Goal: Task Accomplishment & Management: Use online tool/utility

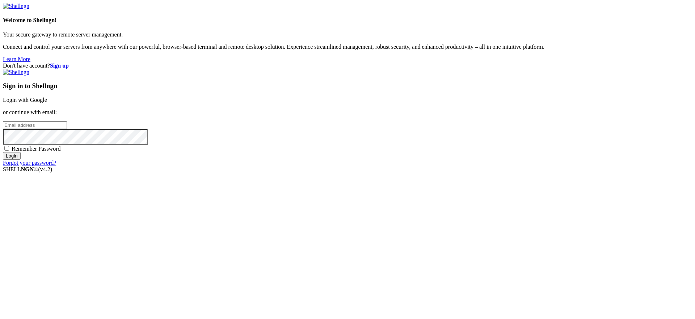
click at [61, 152] on span "Remember Password" at bounding box center [36, 149] width 49 height 6
click at [9, 151] on input "Remember Password" at bounding box center [6, 148] width 5 height 5
checkbox input "true"
click at [67, 129] on input "email" at bounding box center [35, 126] width 64 height 8
type input "[PERSON_NAME][EMAIL_ADDRESS][DOMAIN_NAME]"
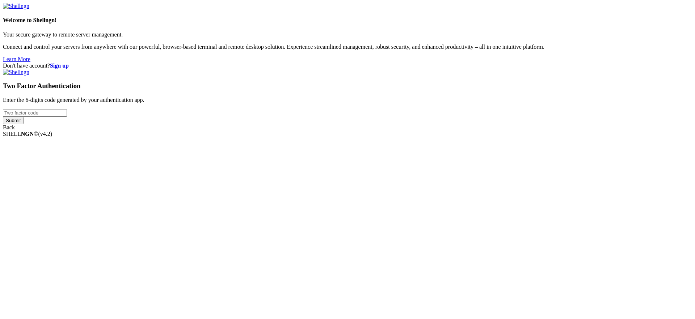
type input "521873"
click at [432, 131] on div "Welcome to Shellngn! Your secure gateway to remote server management. Connect a…" at bounding box center [347, 67] width 689 height 128
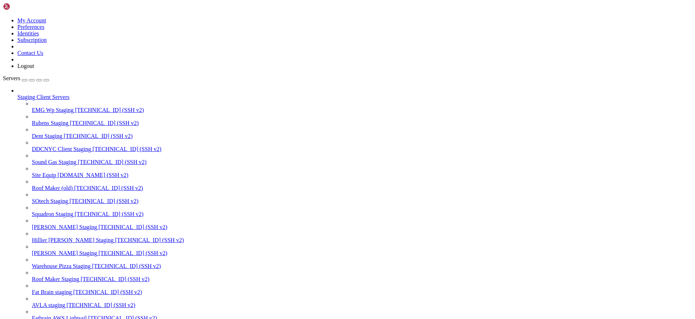
click at [39, 80] on div "button" at bounding box center [39, 80] width 0 height 0
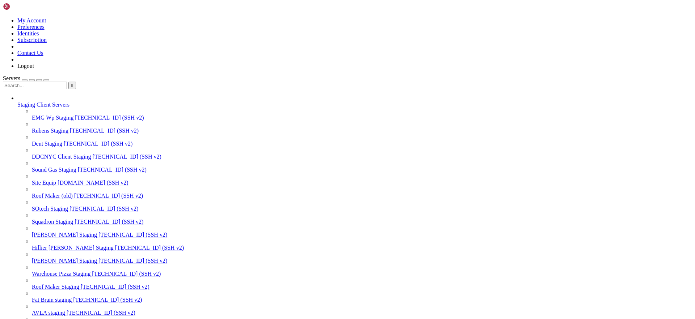
click at [63, 82] on input "text" at bounding box center [35, 86] width 64 height 8
type input "ceetak"
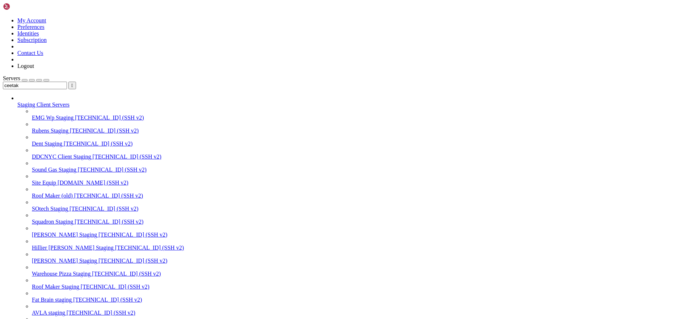
paste input "wp-content/themes/ceetak/dist/images"
paste input "/var/www/html"
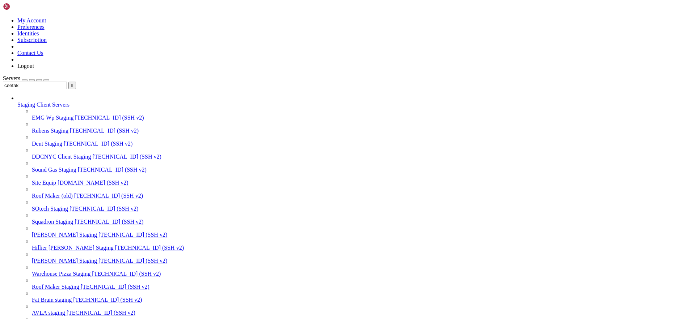
paste input "wp-content/themes/ceetak/dist/images"
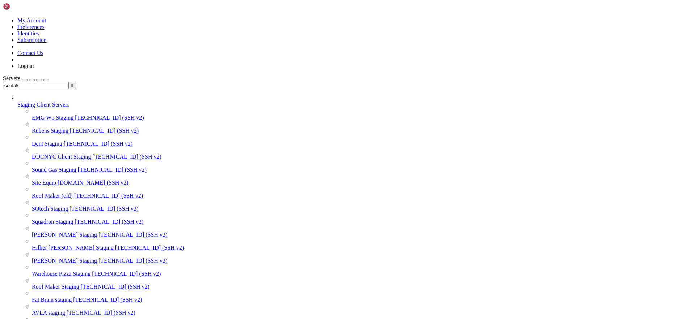
type input "/var/www/[DOMAIN_NAME][URL]"
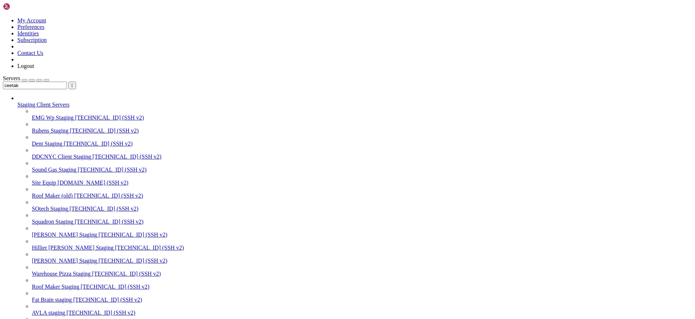
type input "/var/www/[DOMAIN_NAME][URL]"
